Goal: Task Accomplishment & Management: Complete application form

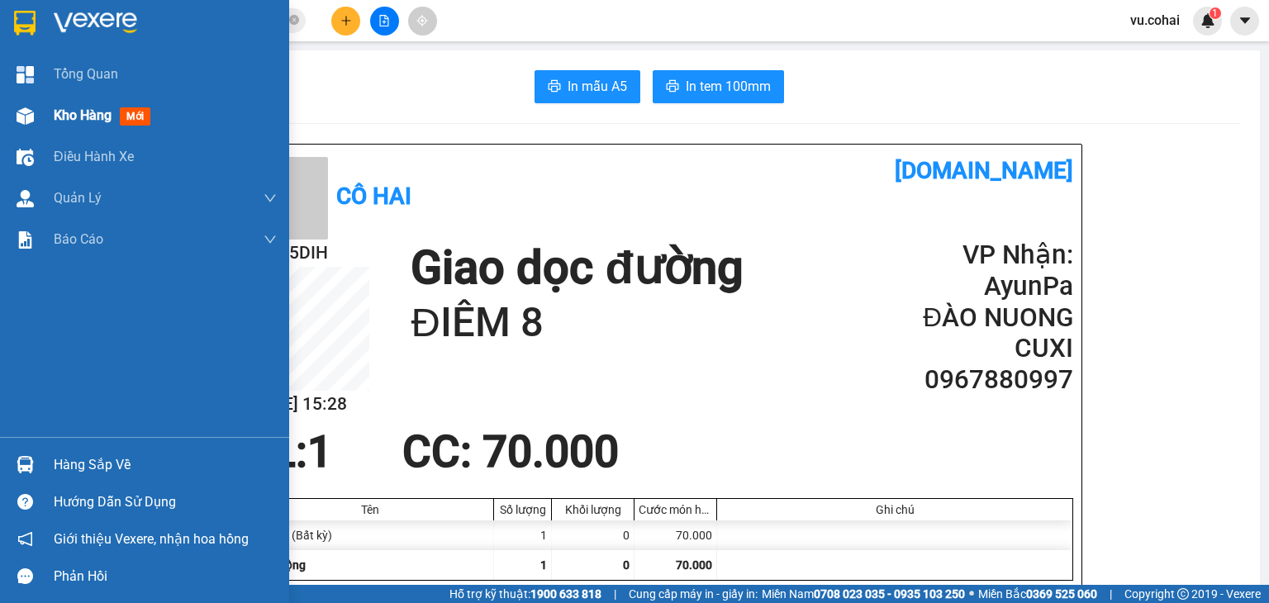
click at [43, 109] on div "Kho hàng mới" at bounding box center [144, 115] width 289 height 41
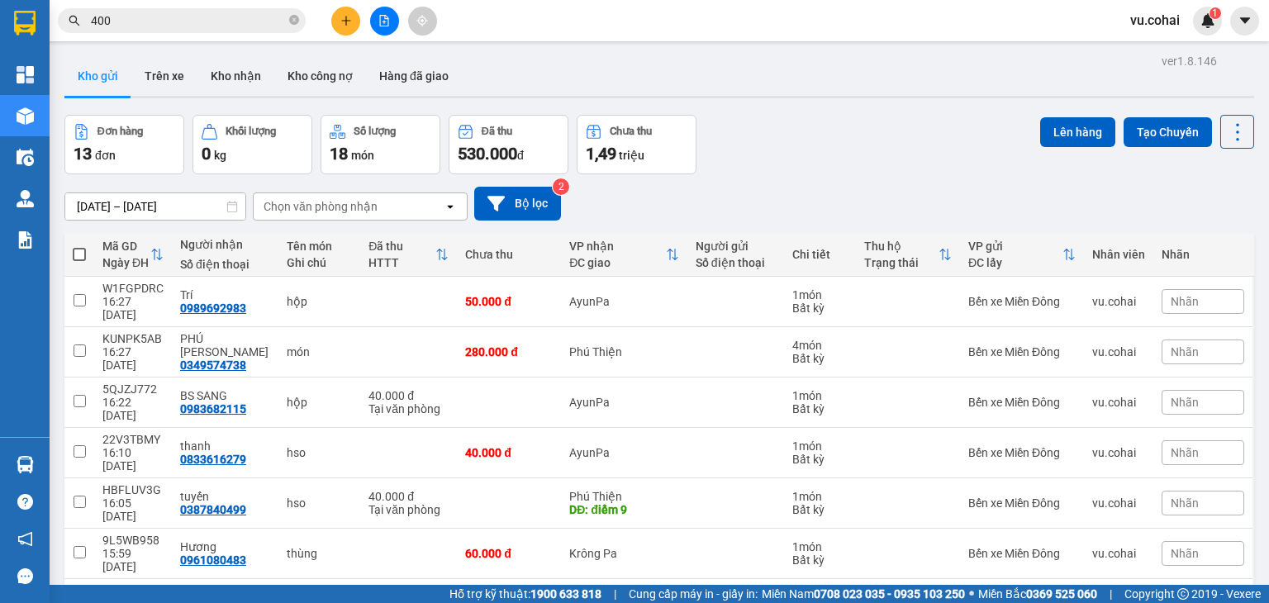
scroll to position [129, 0]
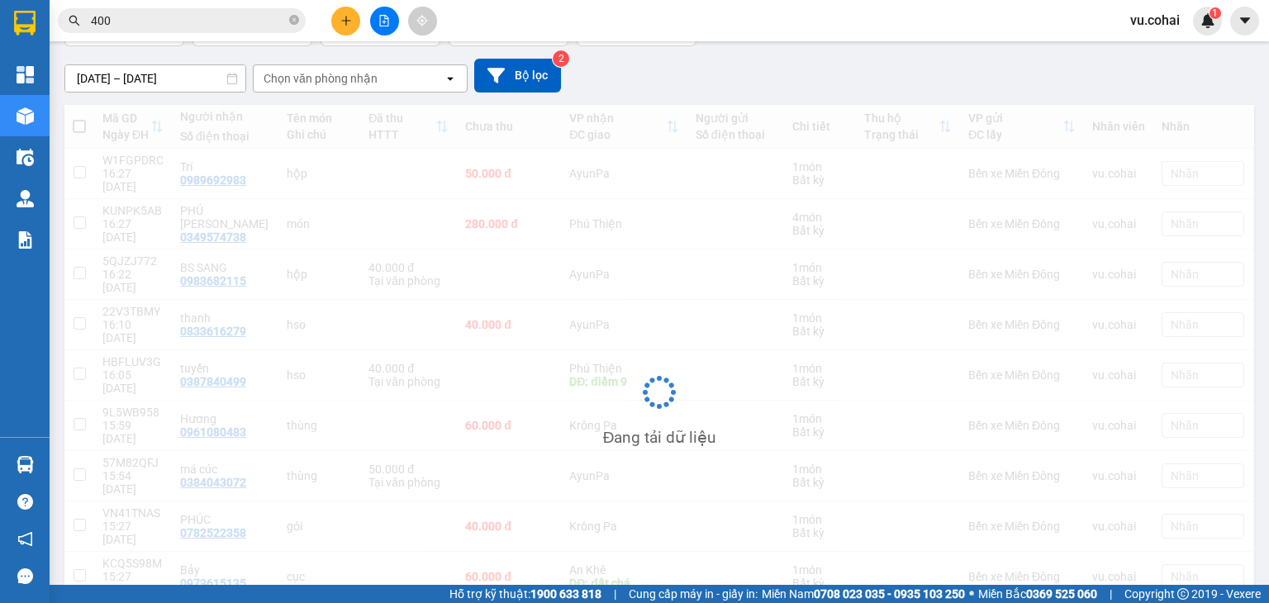
scroll to position [76, 0]
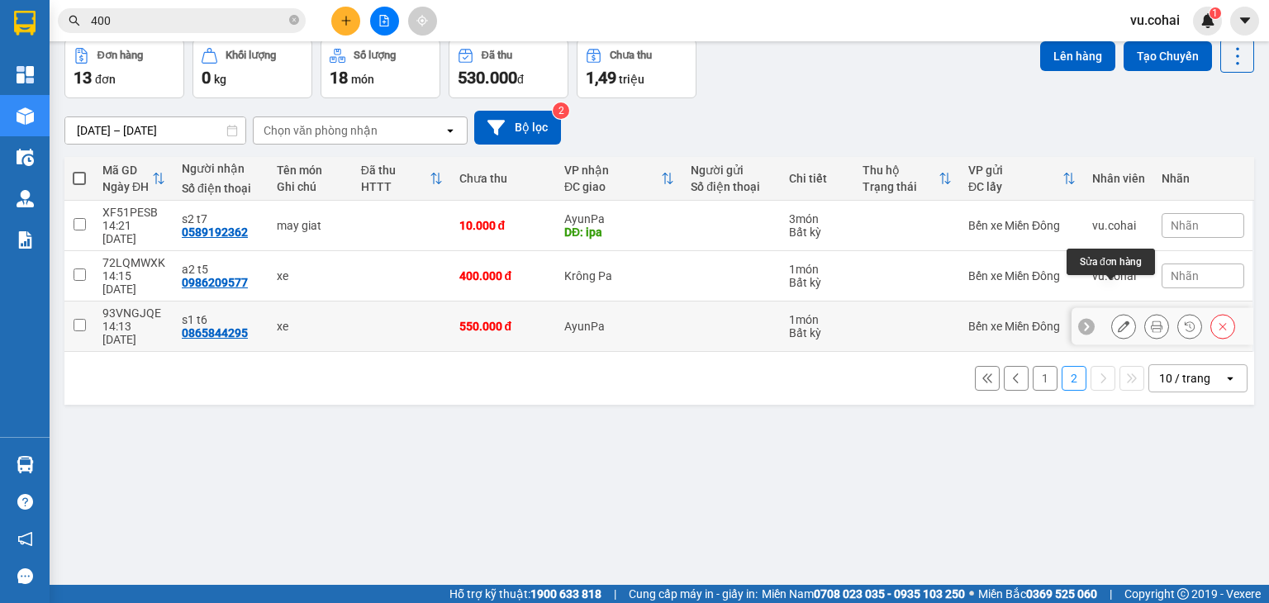
click at [1118, 321] on icon at bounding box center [1124, 327] width 12 height 12
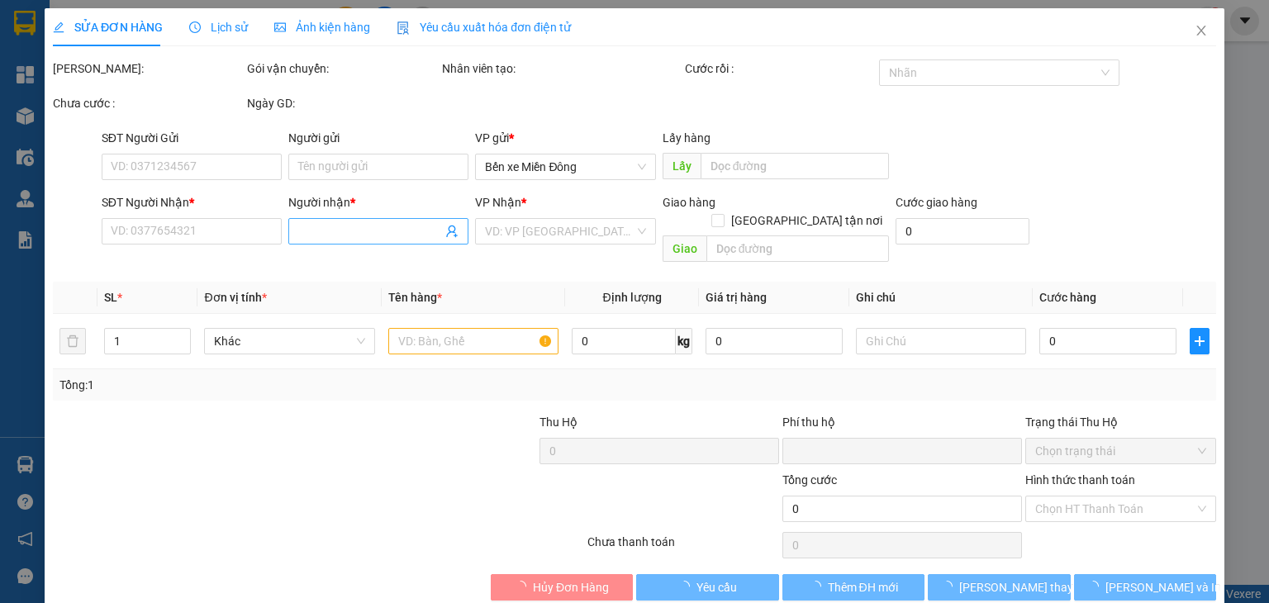
type input "0865844295"
type input "s1 t6"
type input "0"
type input "550.000"
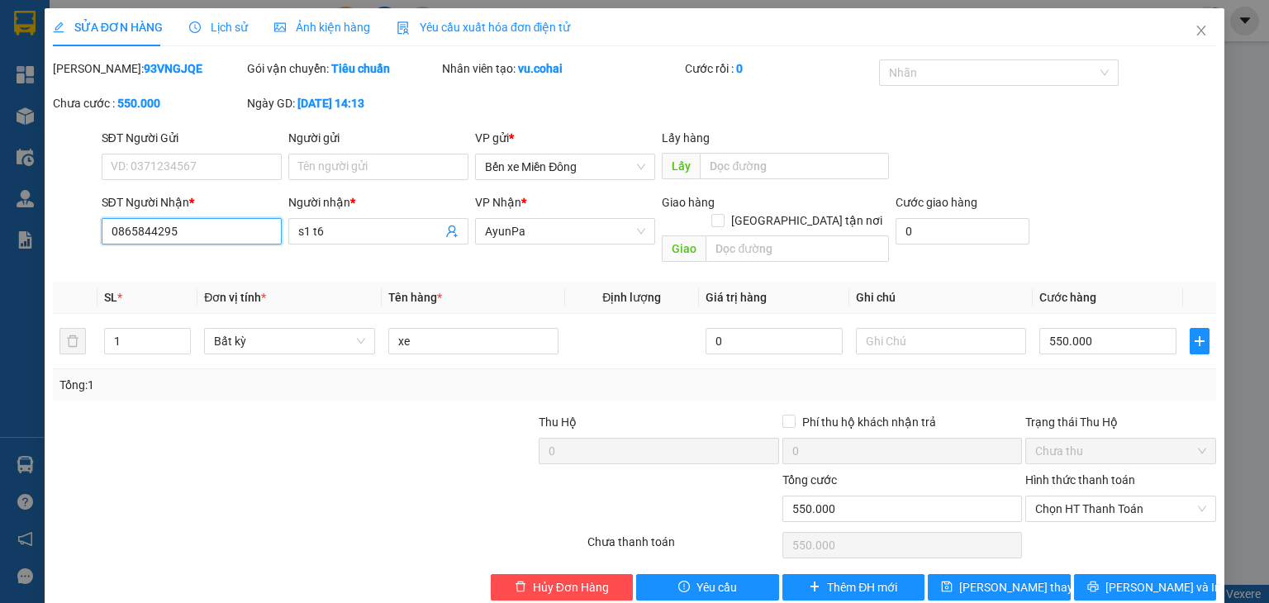
drag, startPoint x: 236, startPoint y: 234, endPoint x: 74, endPoint y: 229, distance: 162.1
click at [74, 229] on div "SĐT Người Nhận * 0865844295 0865844295 Người nhận * s1 t6 VP Nhận * AyunPa Giao…" at bounding box center [634, 231] width 1167 height 76
type input "0865844295"
click at [145, 225] on input "SĐT Người Nhận *" at bounding box center [192, 231] width 180 height 26
type input "0377512825"
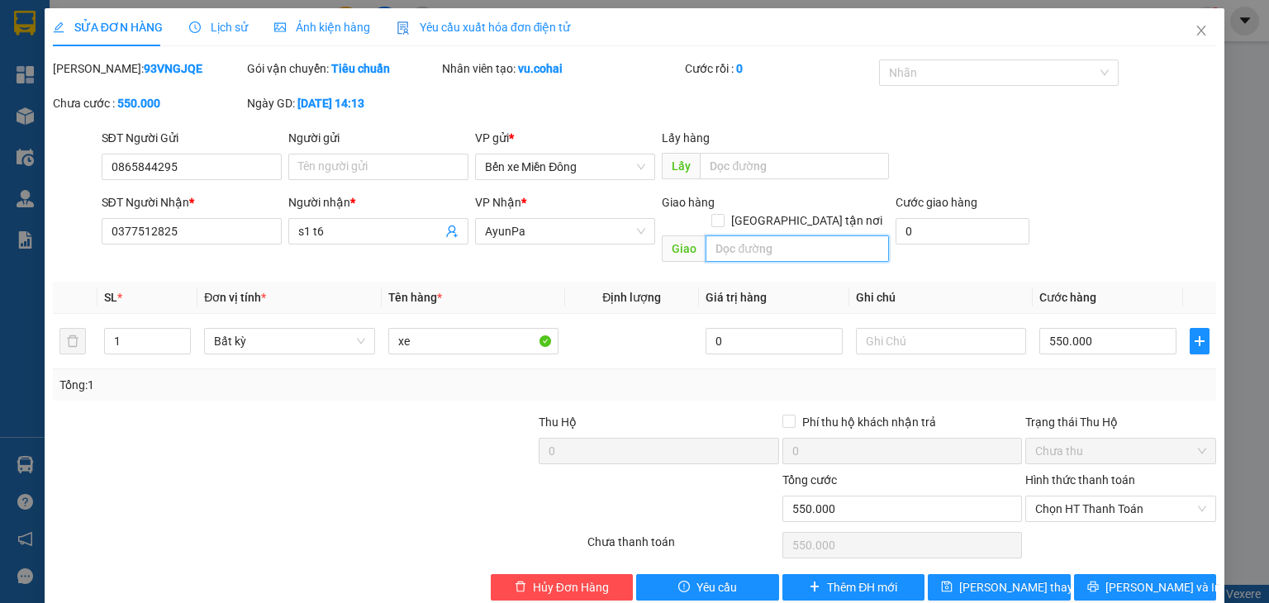
click at [741, 236] on input "text" at bounding box center [797, 249] width 183 height 26
type input "ĐIEM 9 PT"
click at [1070, 382] on div "Total Paid Fee 0 Total UnPaid Fee 550.000 Cash Collection Total Fee Mã ĐH: 93VN…" at bounding box center [635, 330] width 1164 height 541
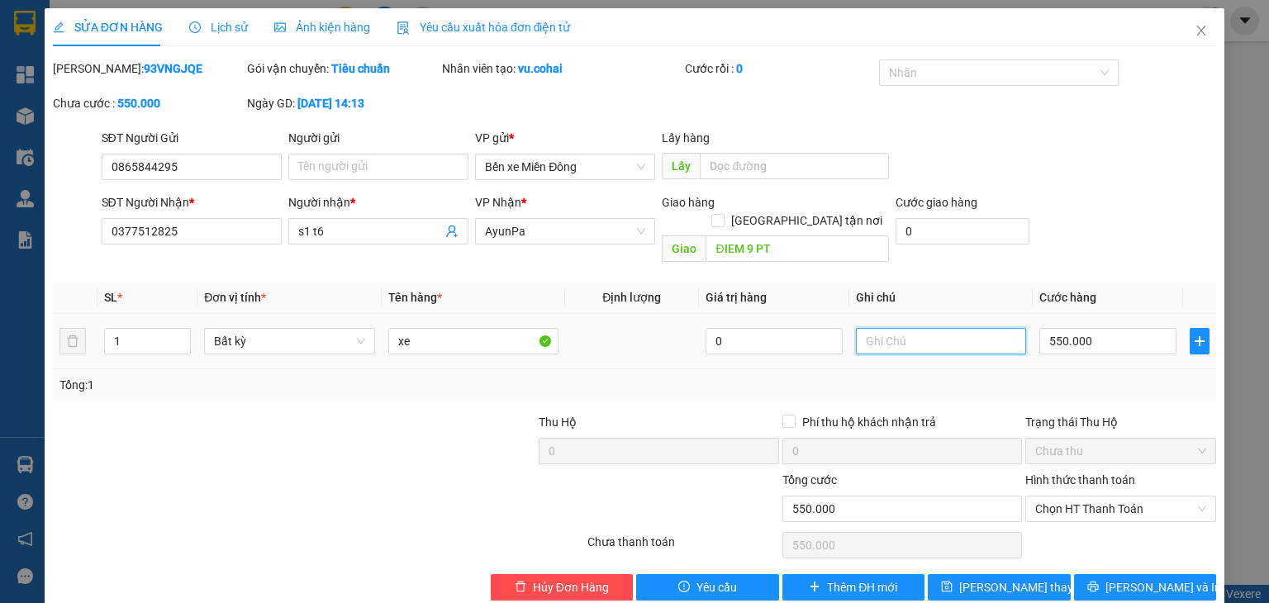
click at [909, 328] on input "text" at bounding box center [941, 341] width 170 height 26
type input "CAVET TRONG CỐP"
click at [1117, 183] on div "SĐT Người Gửi 0865844295 Người gửi Tên người gửi VP gửi * Bến xe Miền Đông Lấy …" at bounding box center [659, 158] width 1122 height 58
click at [1088, 497] on span "Chọn HT Thanh Toán" at bounding box center [1121, 509] width 171 height 25
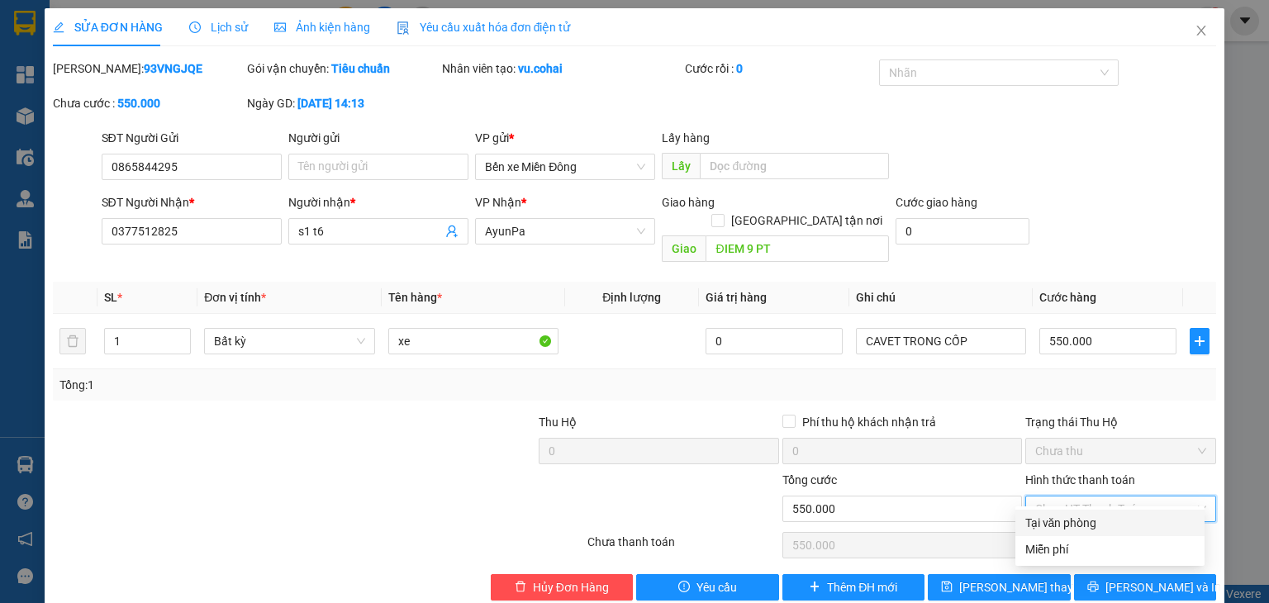
click at [1082, 523] on div "Tại văn phòng" at bounding box center [1110, 523] width 169 height 18
type input "0"
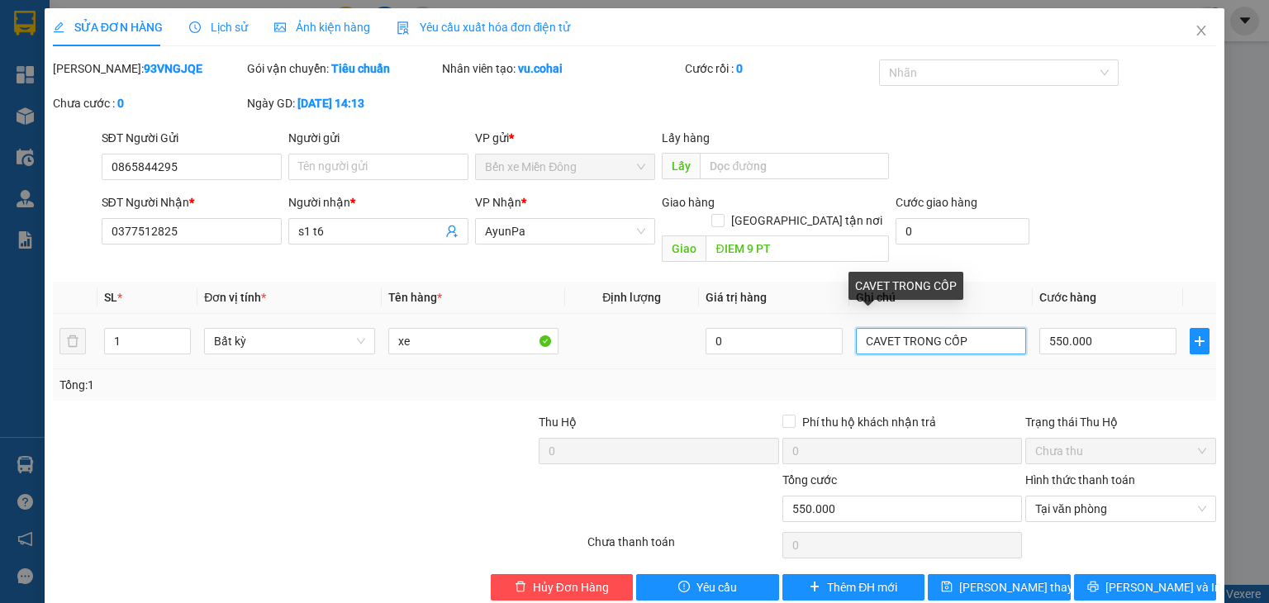
click at [977, 330] on input "CAVET TRONG CỐP" at bounding box center [941, 341] width 170 height 26
type input "CAVET"
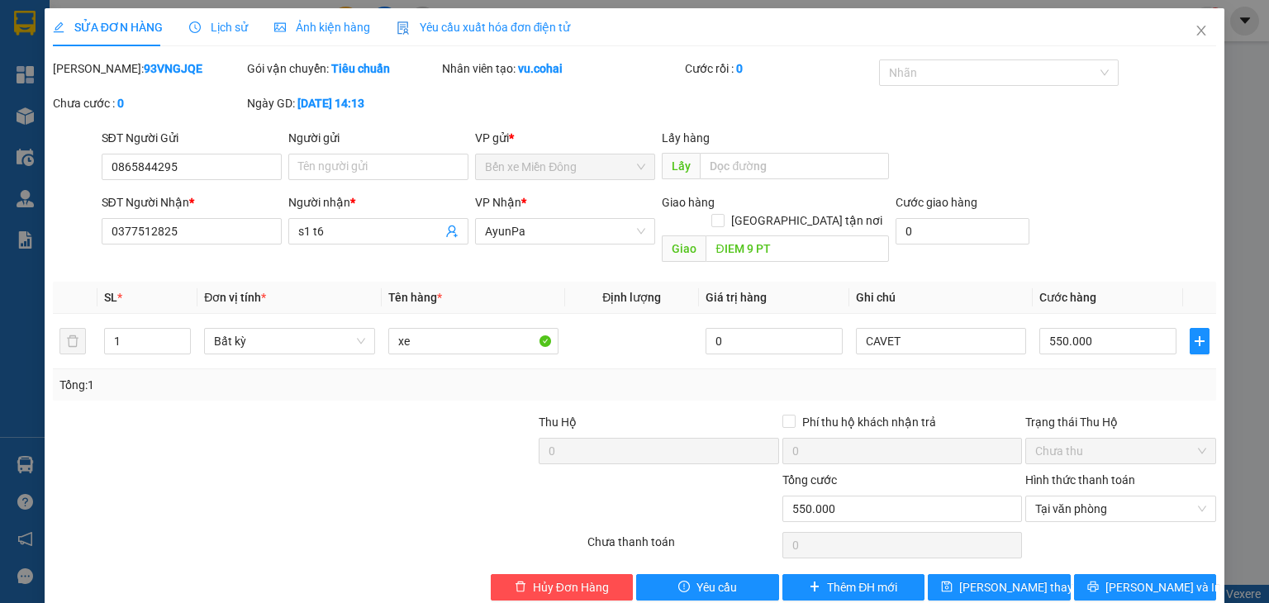
click at [1074, 376] on div "Tổng: 1" at bounding box center [635, 385] width 1150 height 18
click at [1107, 497] on span "Tại văn phòng" at bounding box center [1121, 509] width 171 height 25
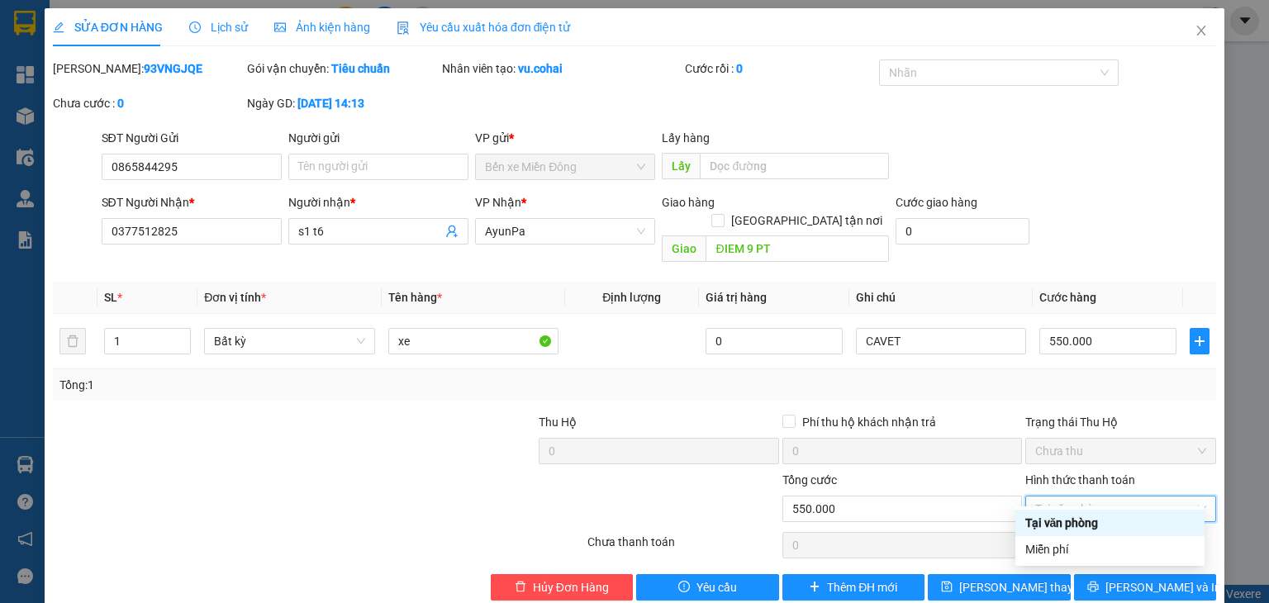
click at [1102, 519] on div "Tại văn phòng" at bounding box center [1110, 523] width 169 height 18
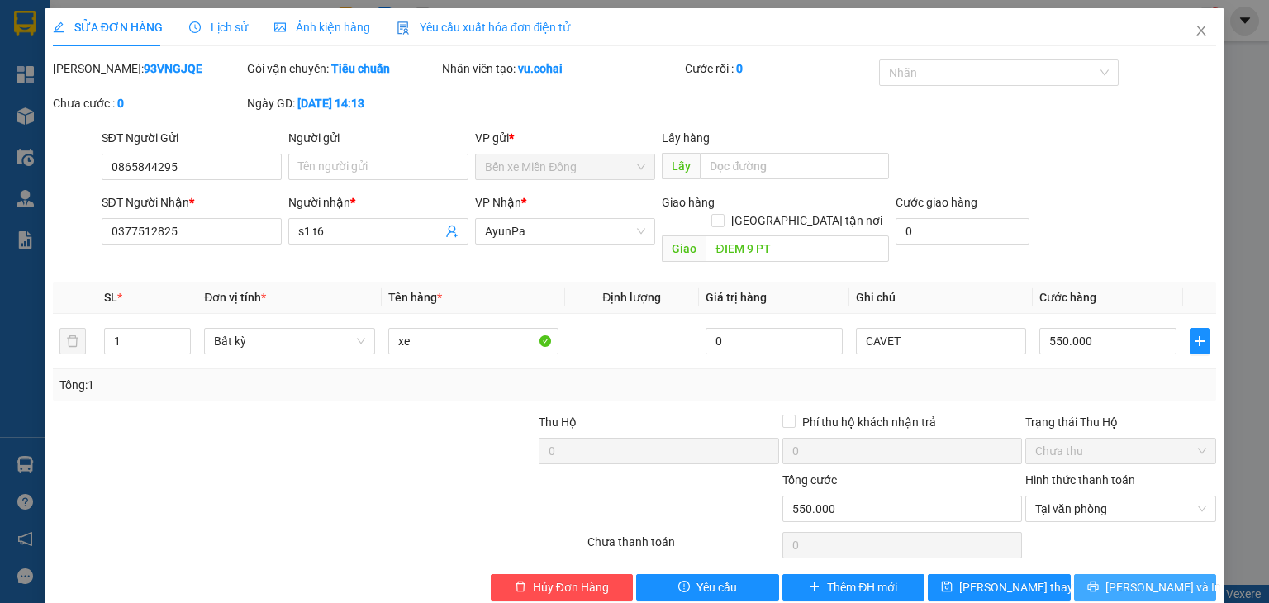
click at [1126, 579] on span "[PERSON_NAME] và In" at bounding box center [1164, 588] width 116 height 18
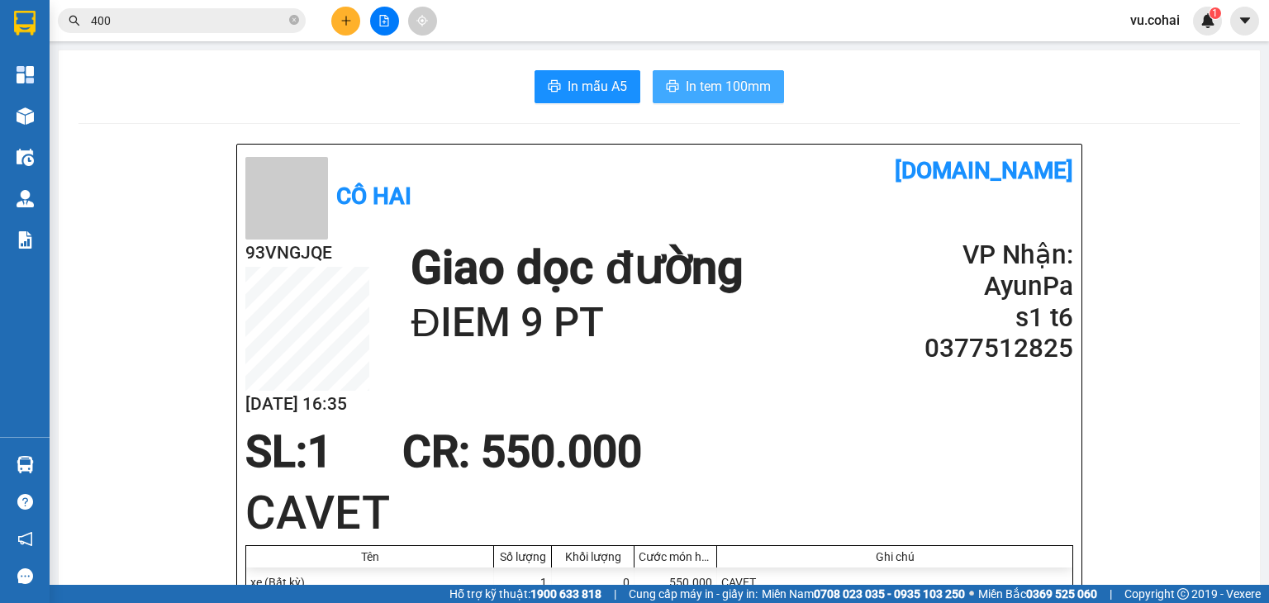
click at [737, 83] on span "In tem 100mm" at bounding box center [728, 86] width 85 height 21
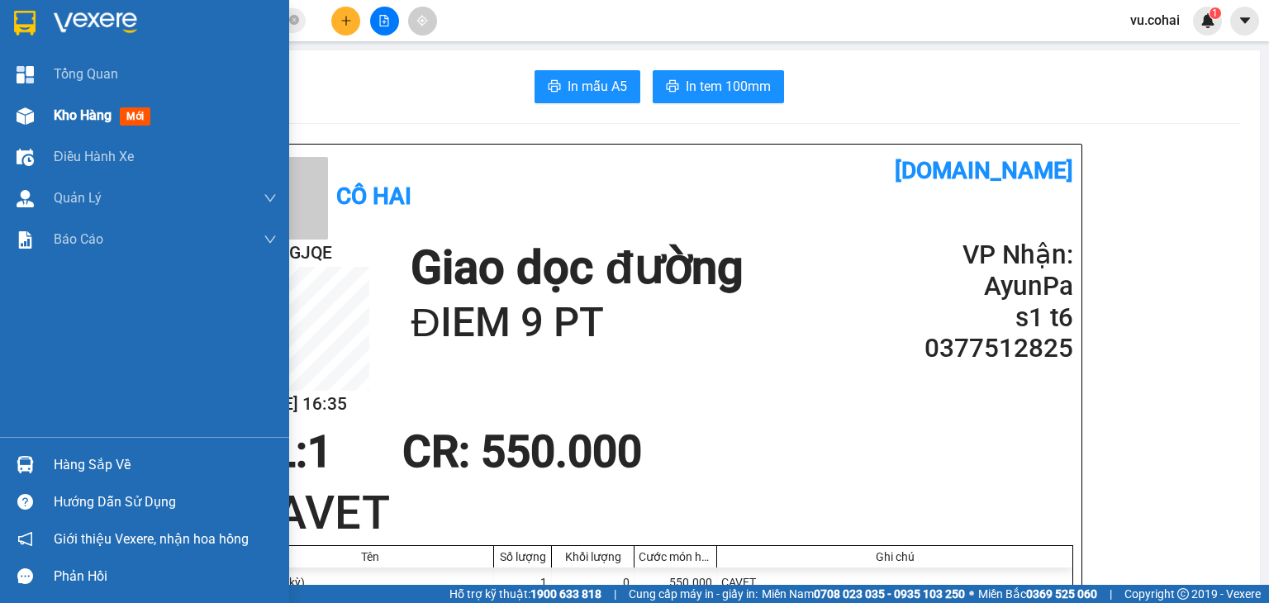
click at [69, 110] on span "Kho hàng" at bounding box center [83, 115] width 58 height 16
